Goal: Task Accomplishment & Management: Complete application form

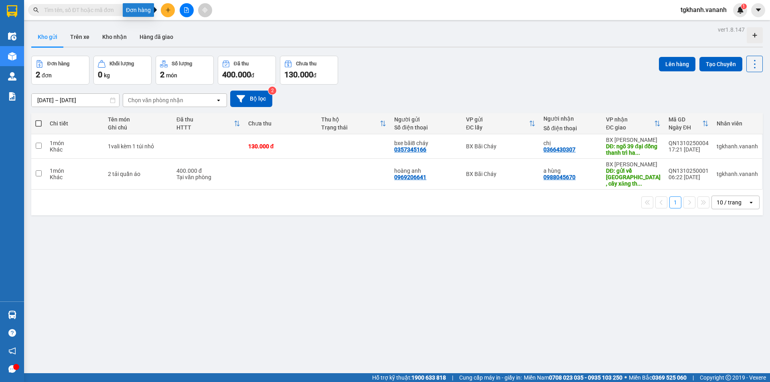
click at [166, 10] on icon "plus" at bounding box center [168, 10] width 6 height 6
click at [196, 33] on div "Tạo đơn hàng" at bounding box center [199, 30] width 35 height 9
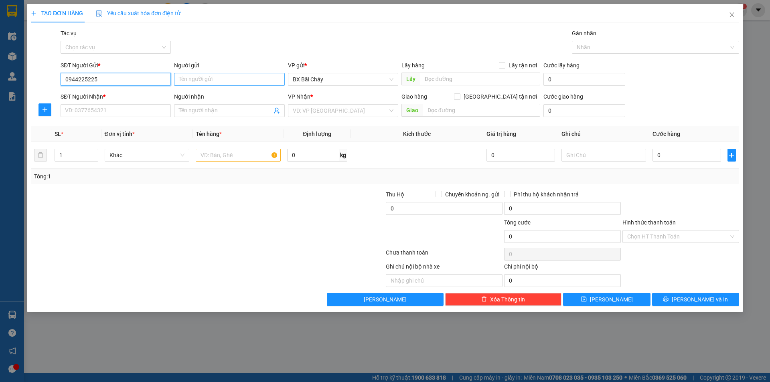
type input "0944225225"
click at [260, 76] on input "Người gửi" at bounding box center [229, 79] width 110 height 13
type input "a Quang"
click at [297, 191] on div at bounding box center [326, 204] width 118 height 28
click at [123, 108] on input "SĐT Người Nhận *" at bounding box center [116, 110] width 110 height 13
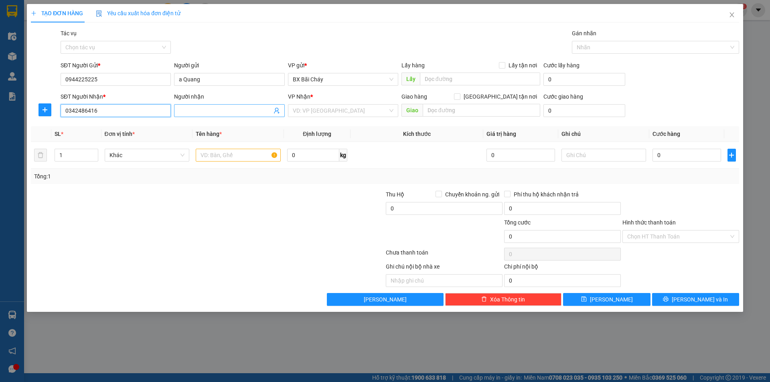
type input "0342486416"
click at [187, 107] on input "Người nhận" at bounding box center [225, 110] width 93 height 9
type input "e Trang"
click at [312, 115] on input "search" at bounding box center [340, 111] width 95 height 12
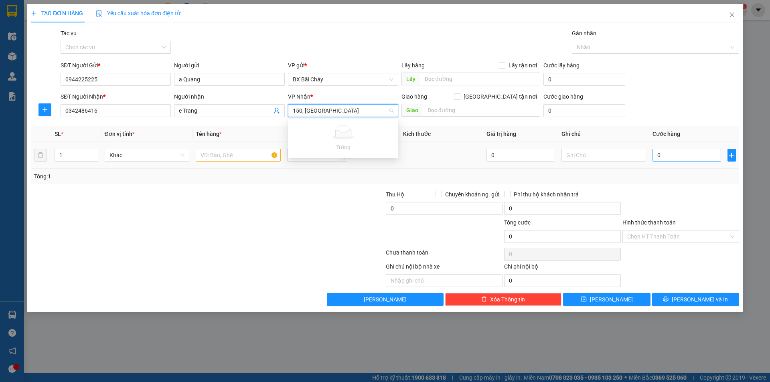
type input "150, [GEOGRAPHIC_DATA]"
click at [665, 158] on input "0" at bounding box center [687, 155] width 68 height 13
click at [218, 154] on input "text" at bounding box center [238, 155] width 85 height 13
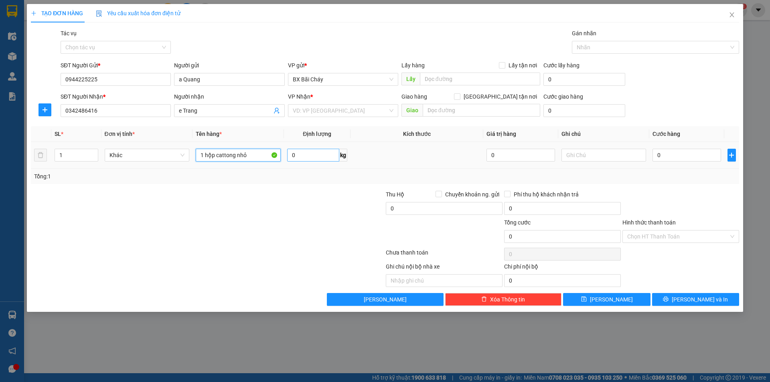
type input "1 hộp cattong nhỏ"
click at [306, 156] on input "0" at bounding box center [313, 155] width 52 height 13
click at [297, 155] on input "0" at bounding box center [313, 155] width 52 height 13
type input "1"
click at [682, 157] on input "0" at bounding box center [687, 155] width 68 height 13
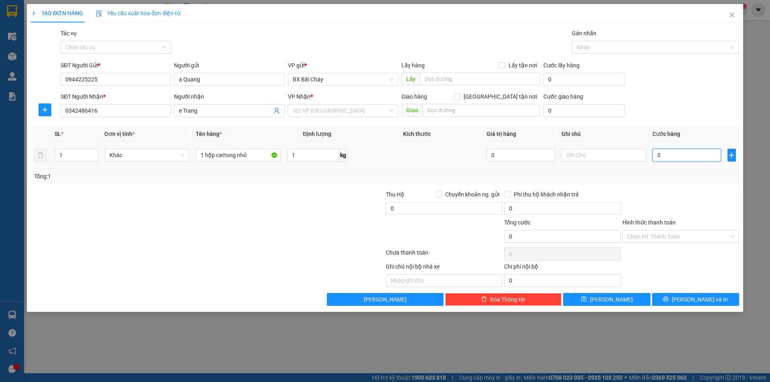
click at [663, 155] on input "0" at bounding box center [687, 155] width 68 height 13
click at [656, 154] on input "0" at bounding box center [687, 155] width 68 height 13
click at [657, 156] on input "0" at bounding box center [687, 155] width 68 height 13
type input "10"
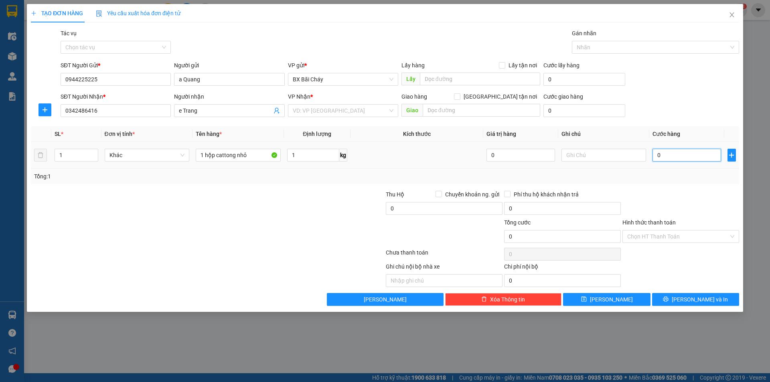
type input "10"
click at [663, 156] on input "10" at bounding box center [687, 155] width 68 height 13
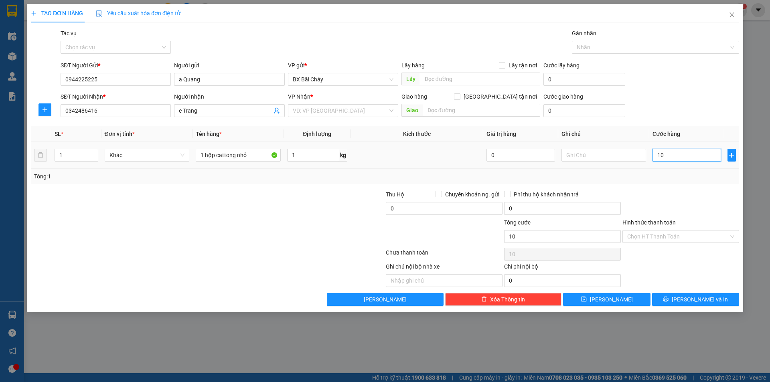
type input "1"
type input "010"
type input "10"
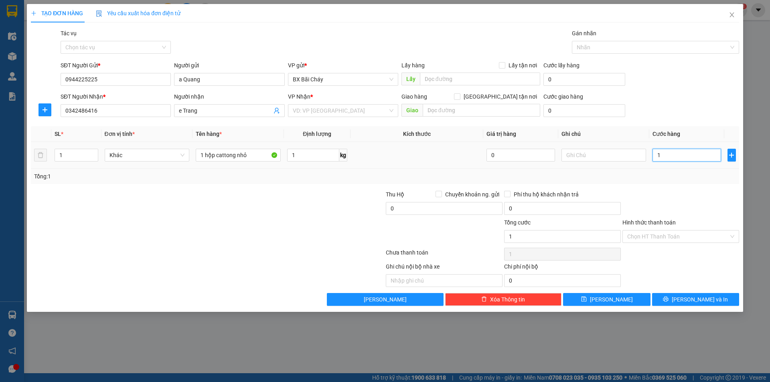
type input "10"
type input "0.100"
type input "100"
type input "0.100"
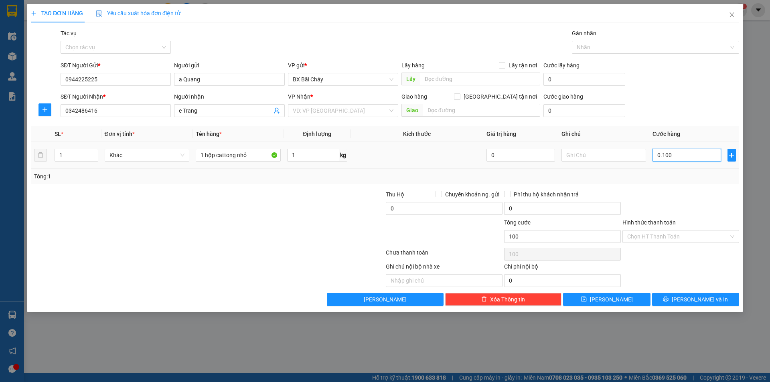
type input "100"
click at [662, 156] on input "0.100" at bounding box center [687, 155] width 68 height 13
type input "010"
type input "10"
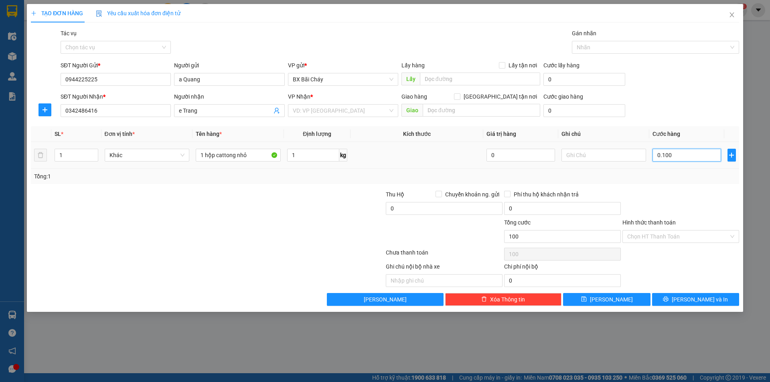
type input "10"
type input "01"
type input "1"
type input "0"
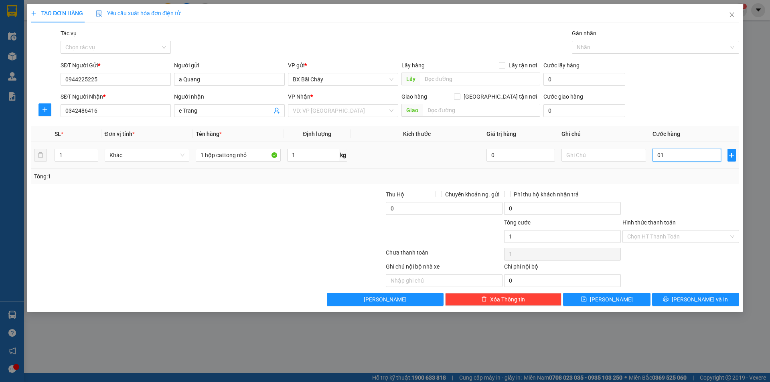
type input "0"
click at [657, 154] on input "0" at bounding box center [687, 155] width 68 height 13
type input "001"
type input "1"
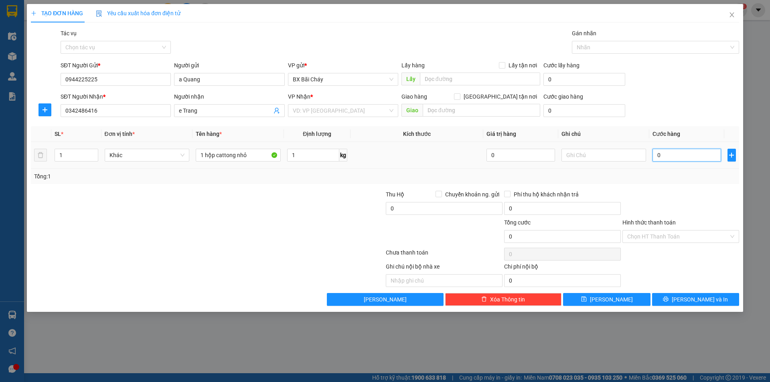
type input "1"
type input "0.010"
type input "10"
type input "00.100"
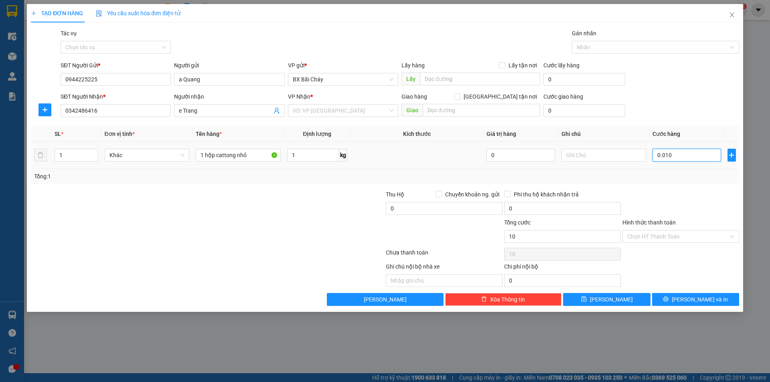
type input "100"
type input "100.000"
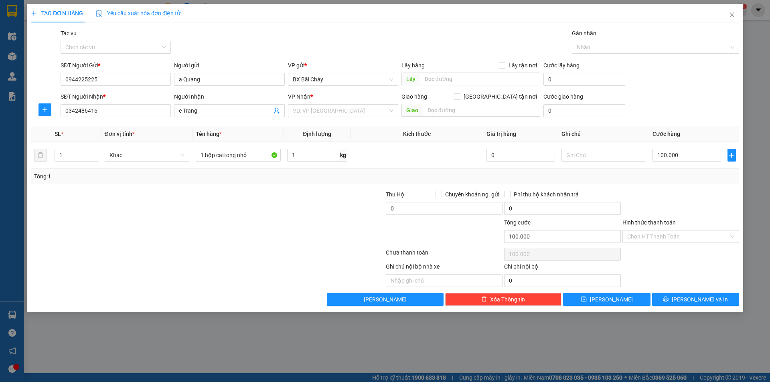
click at [660, 175] on div "Tổng: 1" at bounding box center [385, 176] width 702 height 9
click at [664, 153] on input "100.000" at bounding box center [687, 155] width 68 height 13
click at [664, 158] on input "100.000" at bounding box center [687, 155] width 68 height 13
click at [657, 154] on input "100.000" at bounding box center [687, 155] width 68 height 13
type input "00.000"
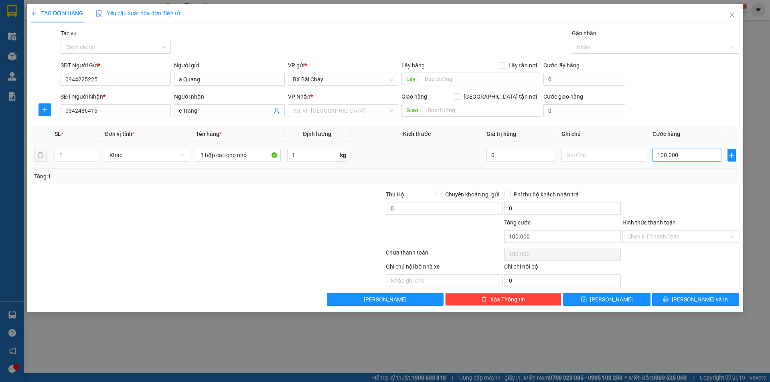
type input "0"
click at [655, 154] on input "00.000" at bounding box center [687, 155] width 68 height 13
click at [656, 154] on input "000" at bounding box center [687, 155] width 68 height 13
click at [656, 154] on input "0" at bounding box center [687, 155] width 68 height 13
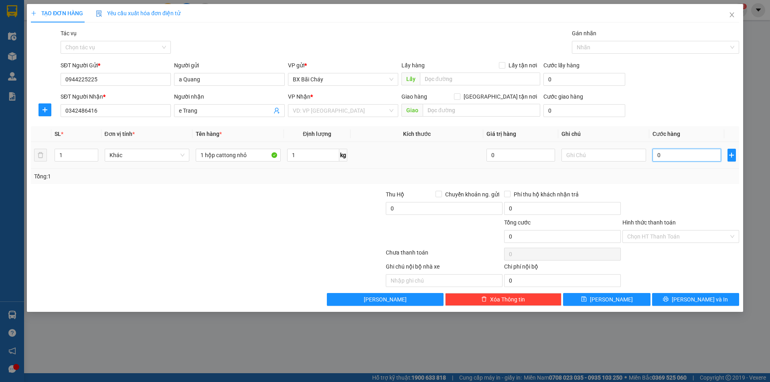
click at [656, 154] on input "0" at bounding box center [687, 155] width 68 height 13
type input "001"
type input "1"
type input "0.013"
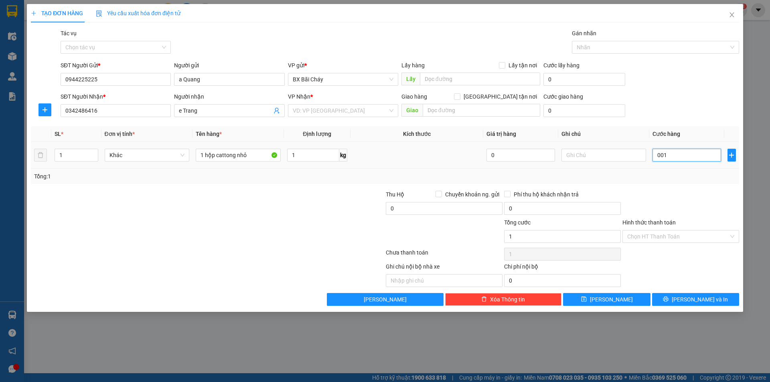
type input "13"
type input "001"
type input "1"
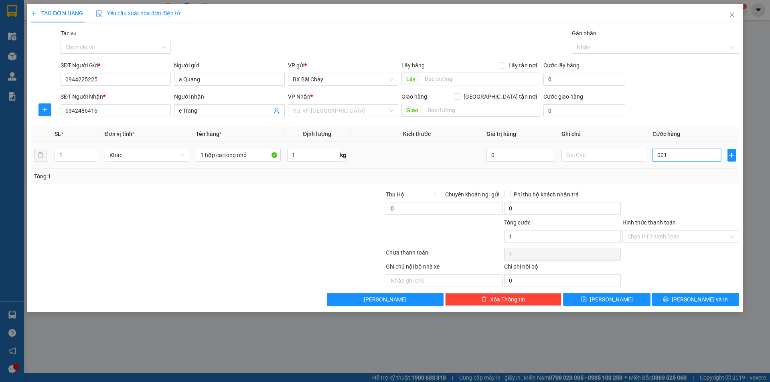
type input "00"
type input "0"
type input "001"
type input "1"
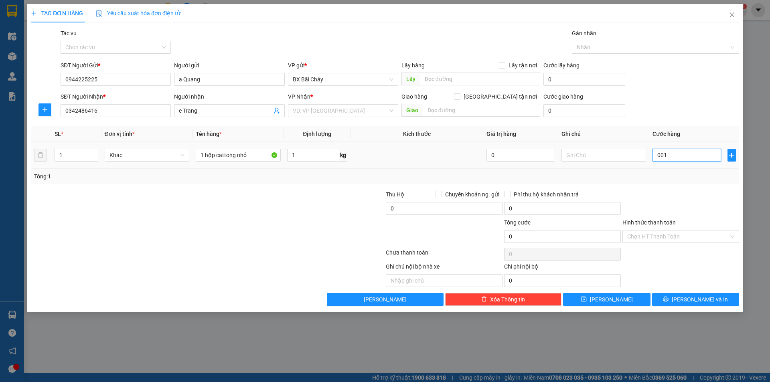
type input "1"
type input "0.013"
type input "13"
type input "00.130"
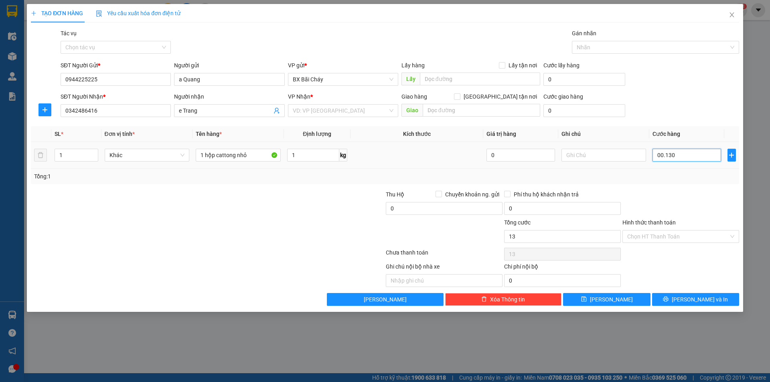
type input "130"
type input "130.000"
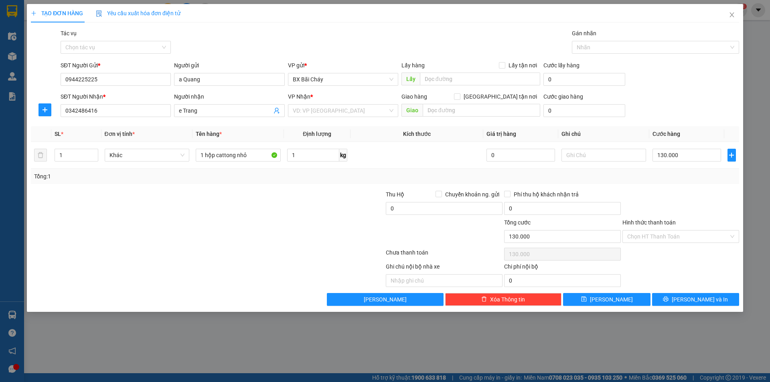
click at [651, 174] on div "Tổng: 1" at bounding box center [385, 176] width 702 height 9
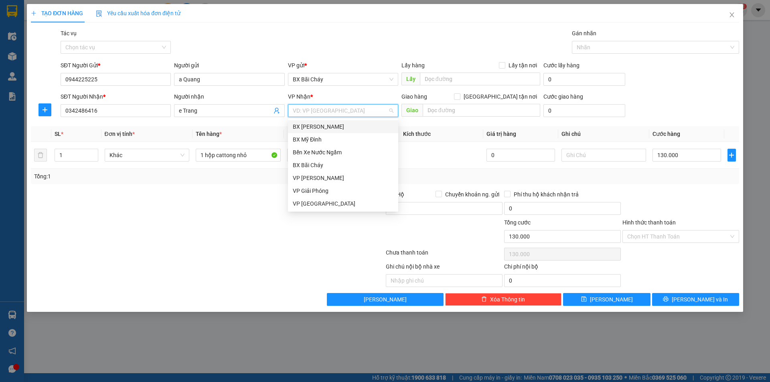
click at [312, 111] on input "search" at bounding box center [340, 111] width 95 height 12
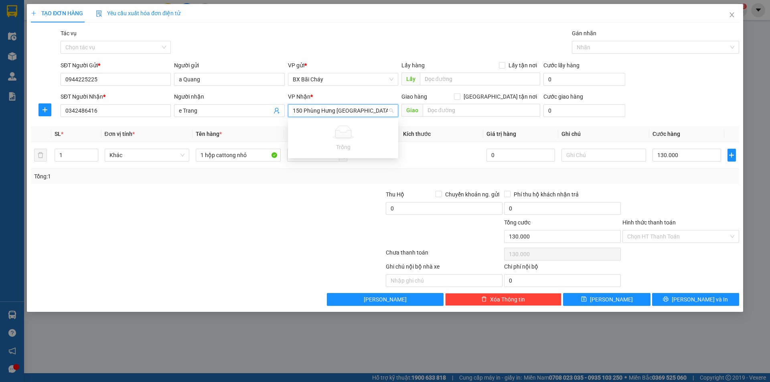
type input "150 Phùng Hưng [GEOGRAPHIC_DATA]"
click at [275, 187] on div "Transit Pickup Surcharge Ids Transit Deliver Surcharge Ids Transit Deliver Surc…" at bounding box center [385, 167] width 708 height 277
click at [391, 112] on div "VD: VP [GEOGRAPHIC_DATA]" at bounding box center [343, 110] width 110 height 13
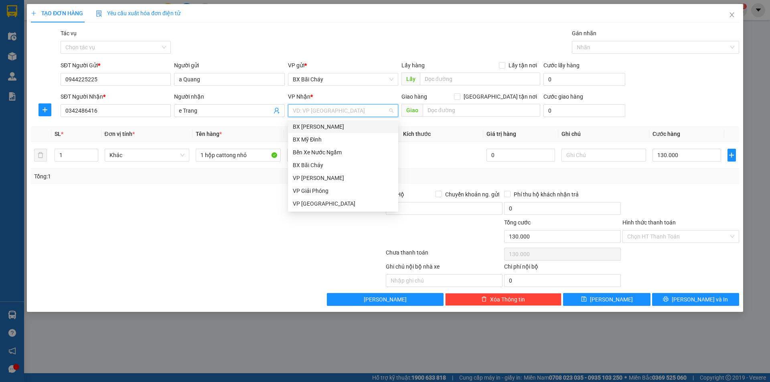
click at [369, 125] on div "BX [PERSON_NAME]" at bounding box center [343, 126] width 101 height 9
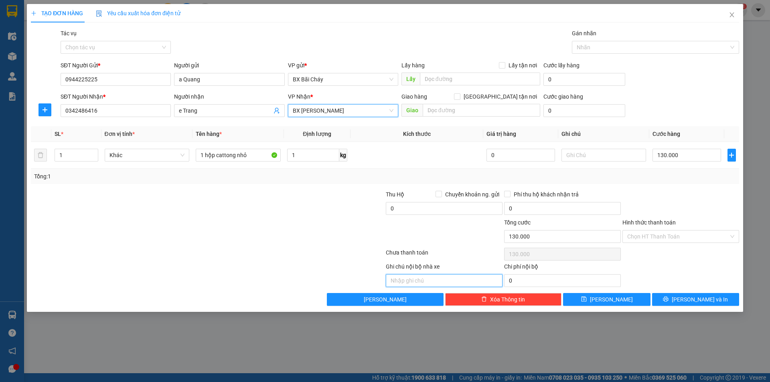
click at [404, 281] on input "text" at bounding box center [444, 280] width 117 height 13
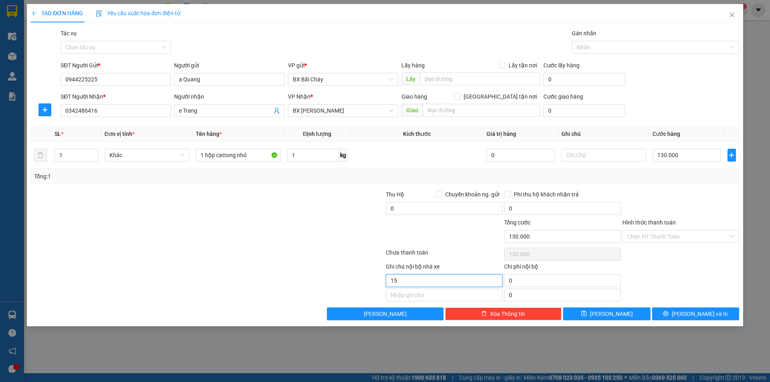
type input "1"
click at [418, 281] on input "gửi ship đén [STREET_ADDRESS]" at bounding box center [444, 280] width 117 height 13
click at [732, 239] on div "Chọn HT Thanh Toán" at bounding box center [681, 236] width 117 height 13
type input "gửi ship đến 150 Phùng [GEOGRAPHIC_DATA]"
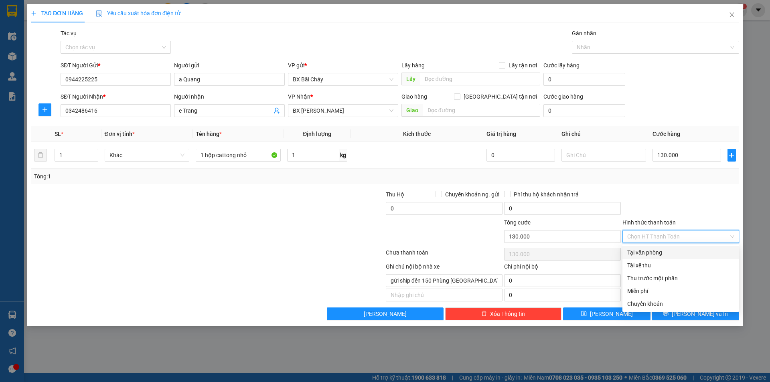
click at [701, 250] on div "Tại văn phòng" at bounding box center [680, 252] width 107 height 9
type input "0"
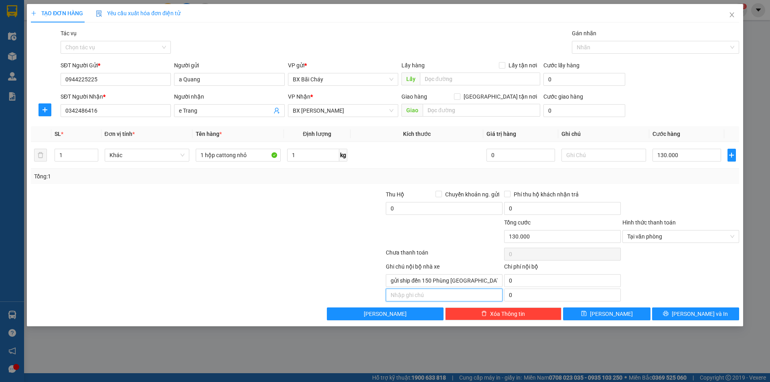
click at [396, 293] on input "text" at bounding box center [444, 295] width 117 height 13
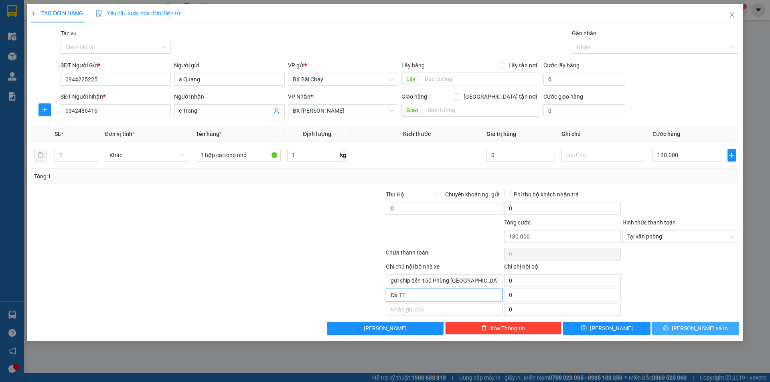
type input "Đã TT"
click at [669, 330] on icon "printer" at bounding box center [666, 328] width 6 height 6
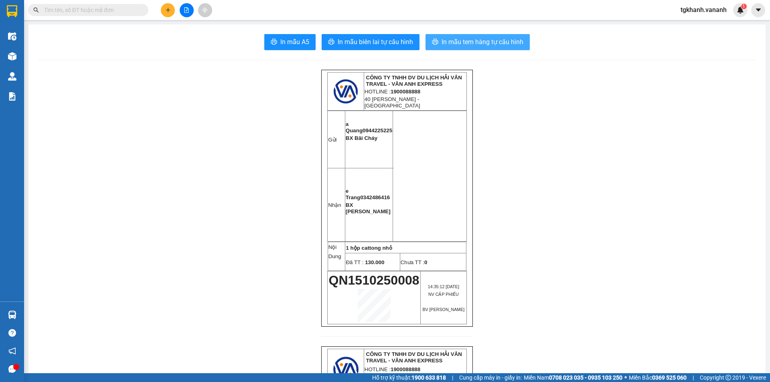
click at [488, 45] on span "In mẫu tem hàng tự cấu hình" at bounding box center [483, 42] width 82 height 10
click at [168, 11] on icon "plus" at bounding box center [168, 10] width 6 height 6
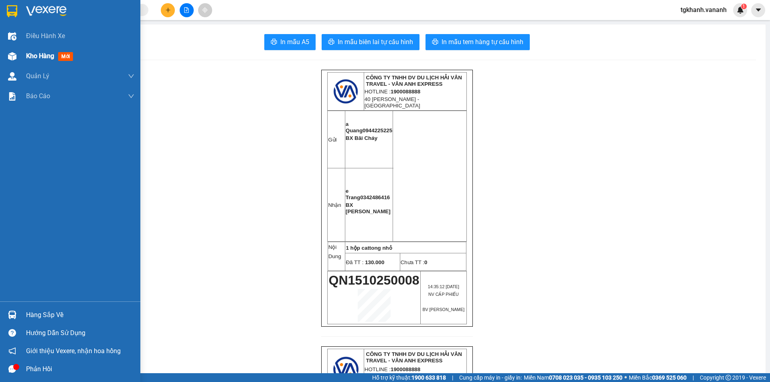
click at [47, 55] on span "Kho hàng" at bounding box center [40, 56] width 28 height 8
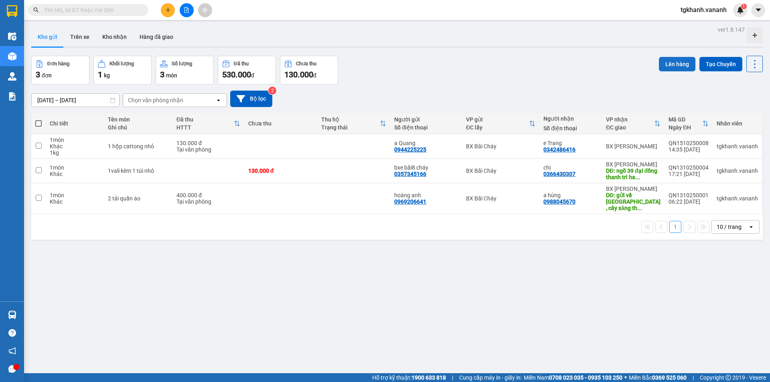
click at [678, 67] on button "Lên hàng" at bounding box center [677, 64] width 37 height 14
click at [37, 146] on input "checkbox" at bounding box center [39, 146] width 6 height 6
checkbox input "true"
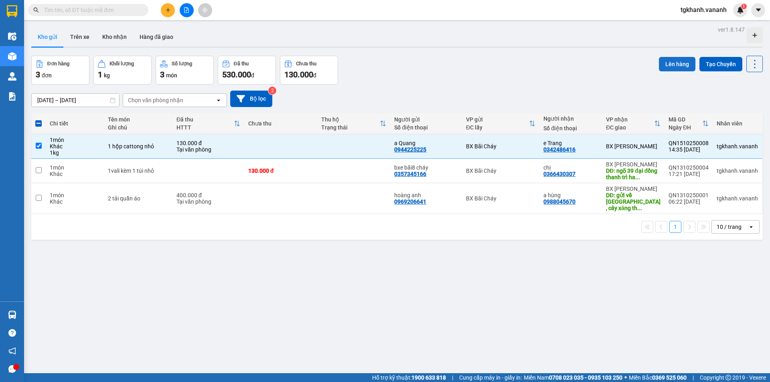
click at [680, 65] on button "Lên hàng" at bounding box center [677, 64] width 37 height 14
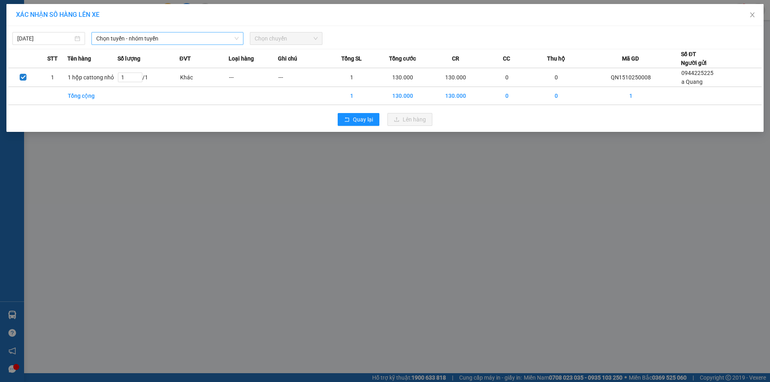
click at [237, 40] on icon "down" at bounding box center [236, 38] width 5 height 5
click at [238, 40] on icon "down" at bounding box center [236, 38] width 5 height 5
click at [352, 118] on button "Quay lại" at bounding box center [359, 119] width 42 height 13
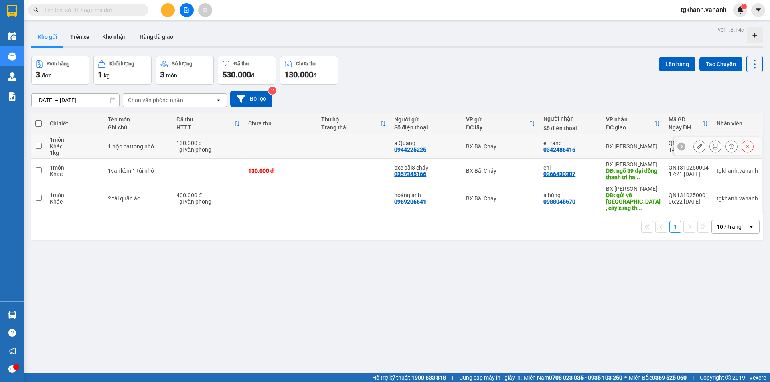
click at [40, 147] on input "checkbox" at bounding box center [39, 146] width 6 height 6
checkbox input "true"
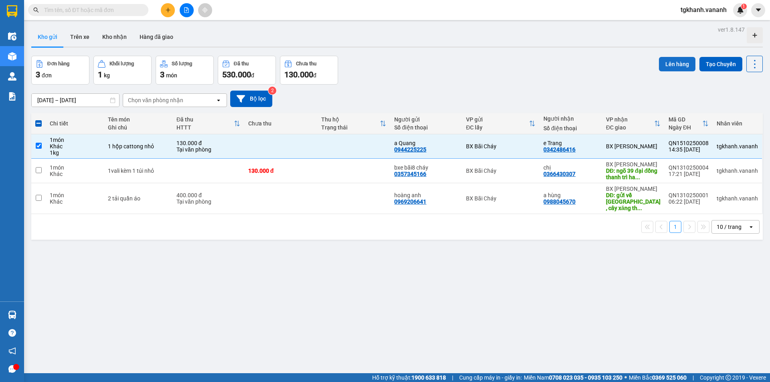
click at [670, 67] on button "Lên hàng" at bounding box center [677, 64] width 37 height 14
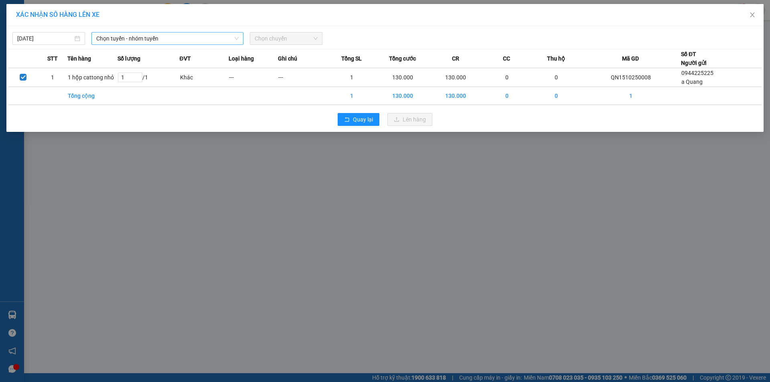
click at [237, 39] on icon "down" at bounding box center [236, 38] width 5 height 5
click at [314, 41] on span "Chọn chuyến" at bounding box center [286, 38] width 63 height 12
click at [237, 40] on icon "down" at bounding box center [236, 38] width 5 height 5
click at [354, 119] on span "Quay lại" at bounding box center [363, 119] width 20 height 9
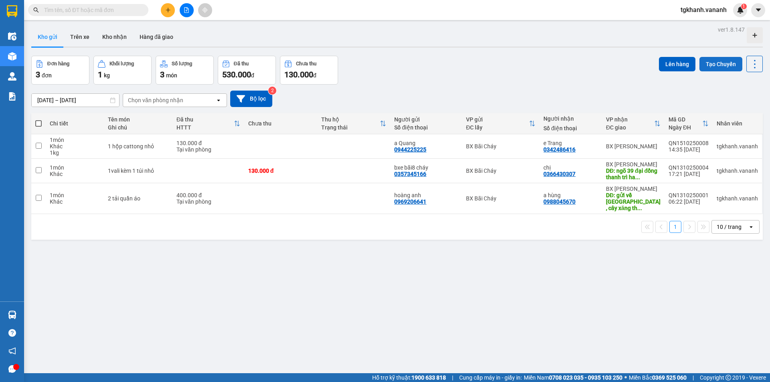
click at [712, 67] on button "Tạo Chuyến" at bounding box center [721, 64] width 43 height 14
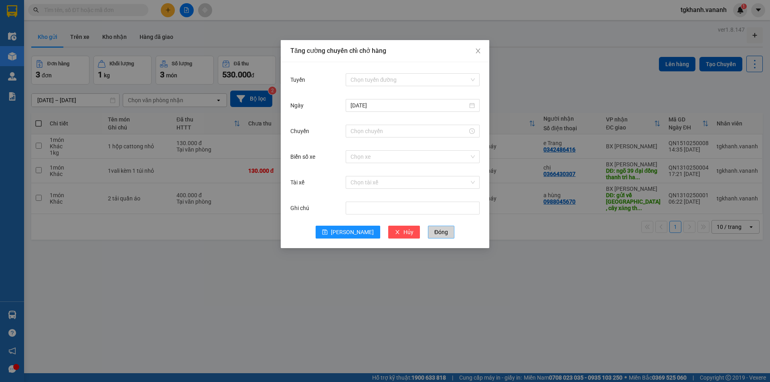
click at [434, 230] on span "Đóng" at bounding box center [441, 232] width 14 height 9
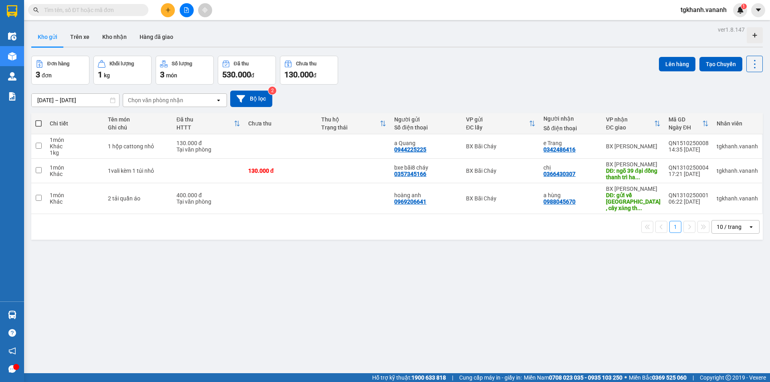
click at [218, 101] on icon "open" at bounding box center [218, 100] width 6 height 6
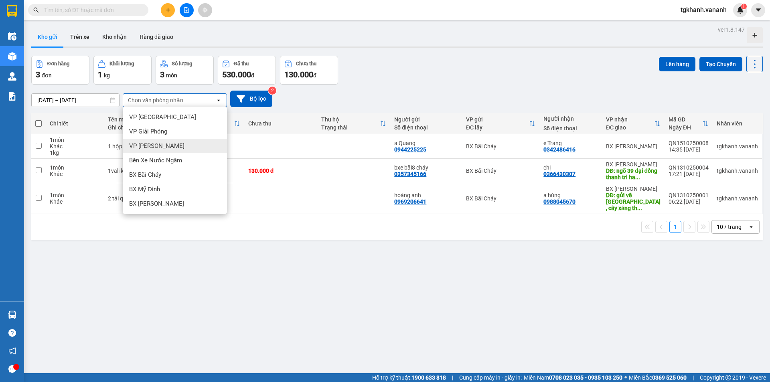
click at [250, 270] on div "ver 1.8.147 Kho gửi Trên xe Kho nhận Hàng đã giao Đơn hàng 3 đơn Khối lượng 1 k…" at bounding box center [397, 215] width 738 height 382
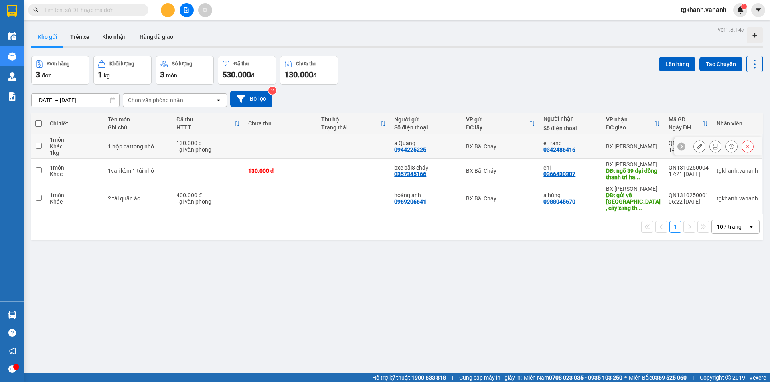
click at [48, 151] on td "1 món Khác 1 kg" at bounding box center [75, 146] width 58 height 24
checkbox input "true"
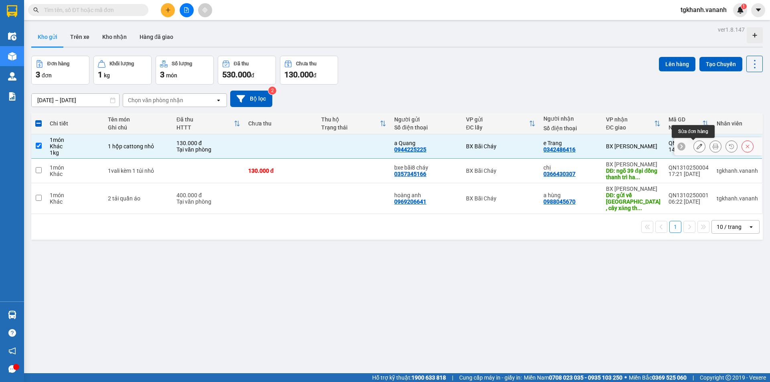
click at [694, 148] on button at bounding box center [699, 147] width 11 height 14
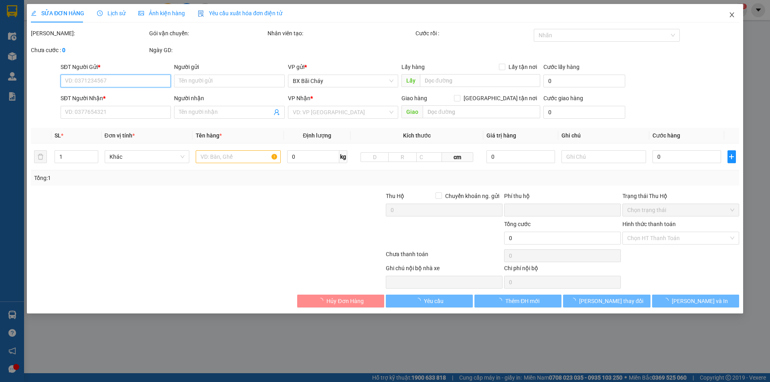
type input "0944225225"
type input "a Quang"
type input "0342486416"
type input "e Trang"
type input "0"
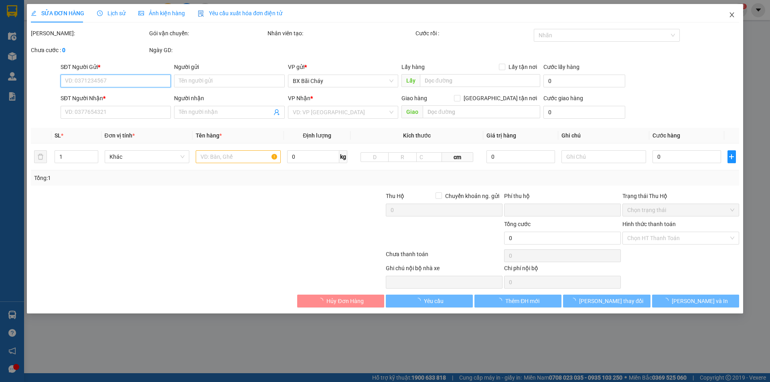
type input "130.000"
type input "Đã TT"
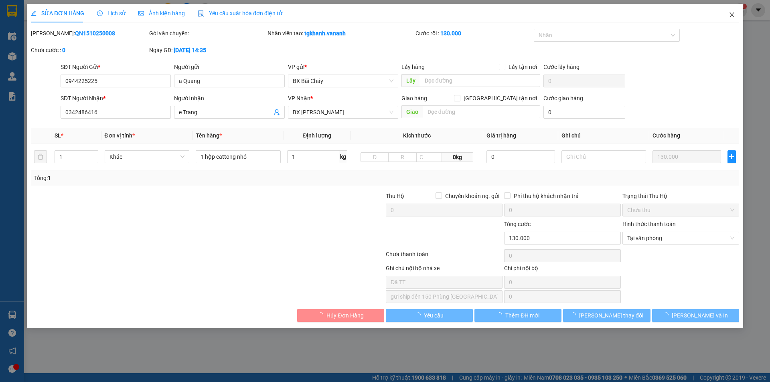
click at [742, 16] on span "Close" at bounding box center [732, 15] width 22 height 22
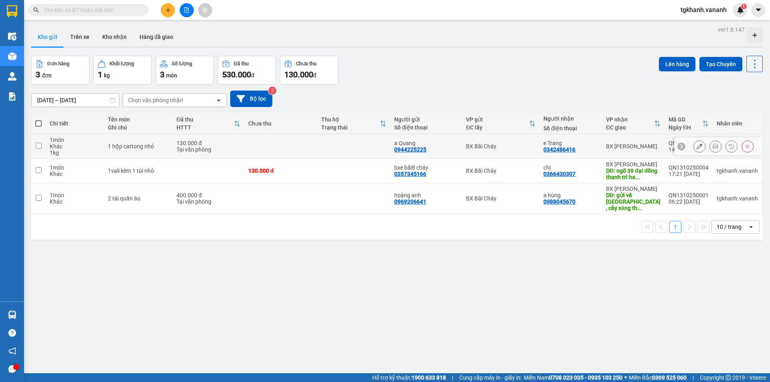
click at [633, 144] on div "BX [PERSON_NAME]" at bounding box center [633, 146] width 55 height 6
checkbox input "true"
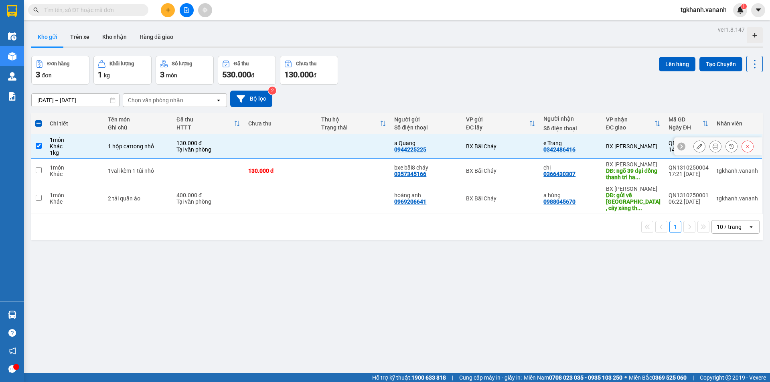
click at [697, 148] on icon at bounding box center [700, 147] width 6 height 6
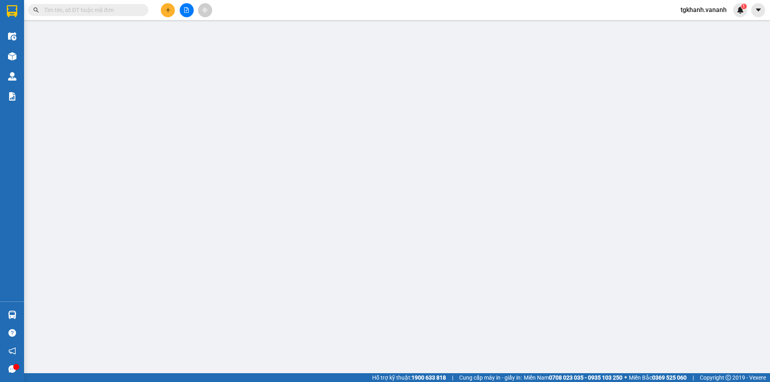
type input "0944225225"
type input "a Quang"
type input "0342486416"
type input "e Trang"
type input "0"
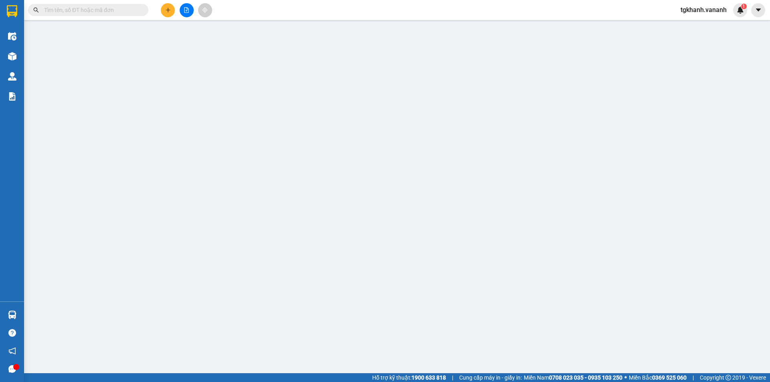
type input "130.000"
type input "Đã TT"
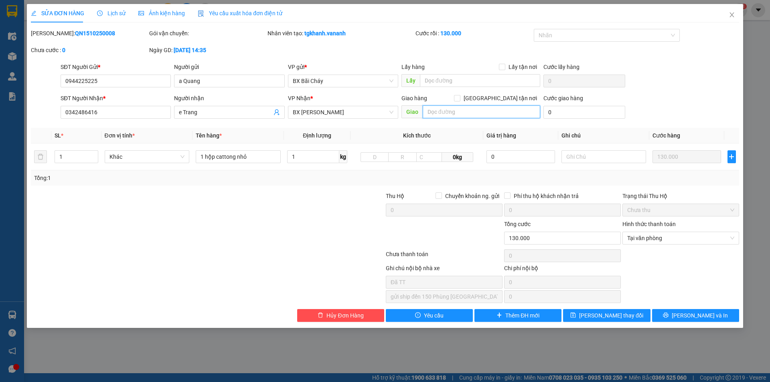
click at [469, 108] on input "text" at bounding box center [482, 111] width 118 height 13
type input "[STREET_ADDRESS]"
click at [678, 315] on button "[PERSON_NAME] và In" at bounding box center [695, 315] width 87 height 13
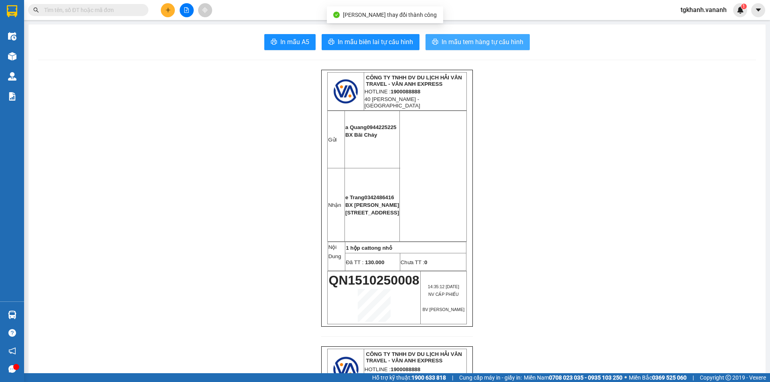
click at [477, 44] on span "In mẫu tem hàng tự cấu hình" at bounding box center [483, 42] width 82 height 10
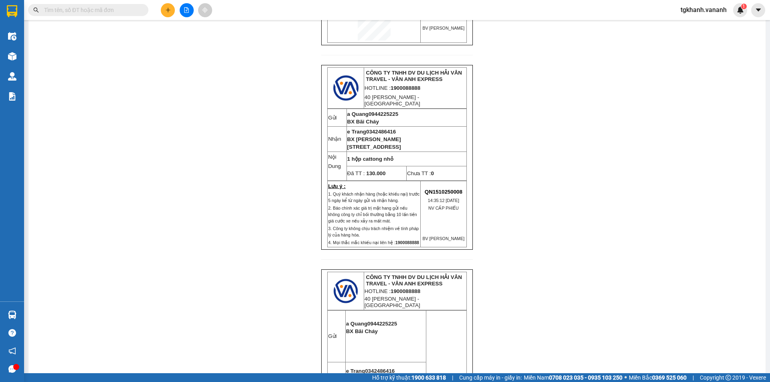
scroll to position [281, 0]
